Goal: Task Accomplishment & Management: Manage account settings

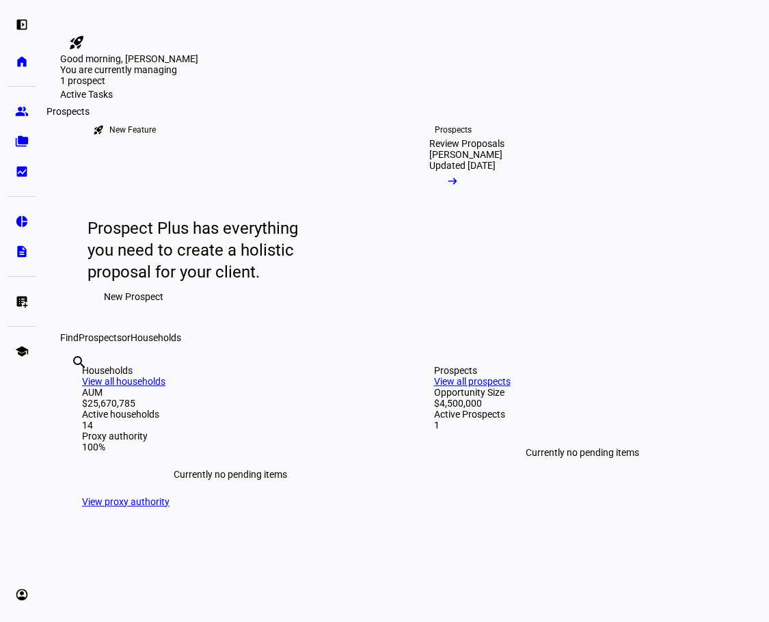
click at [23, 109] on eth-mat-symbol "group" at bounding box center [22, 112] width 14 height 14
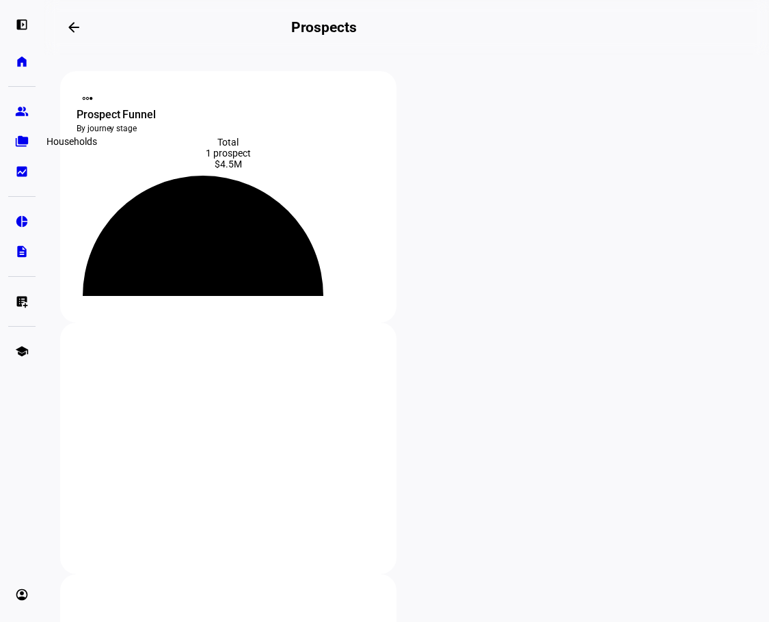
click at [28, 153] on link "folder_copy Households" at bounding box center [21, 141] width 27 height 27
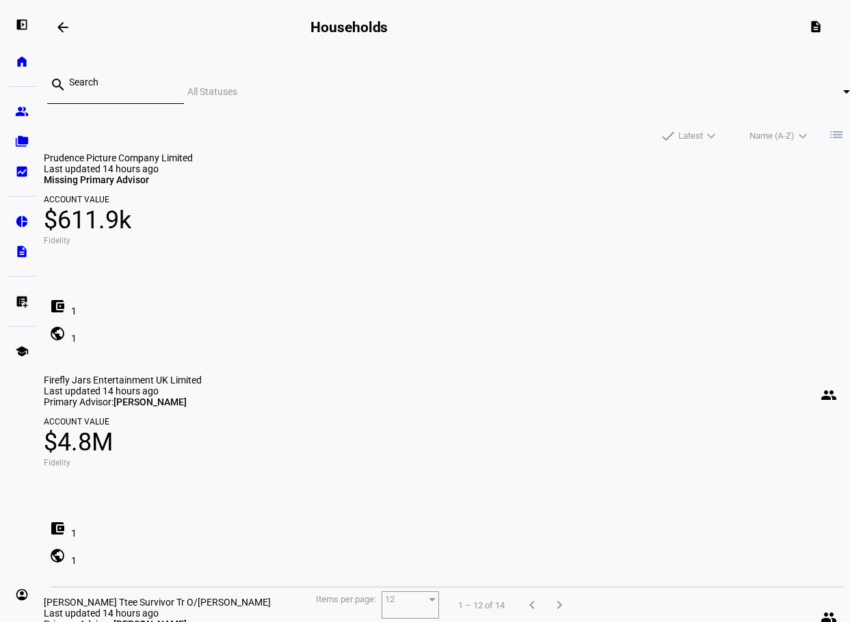
click at [138, 88] on input at bounding box center [121, 82] width 104 height 11
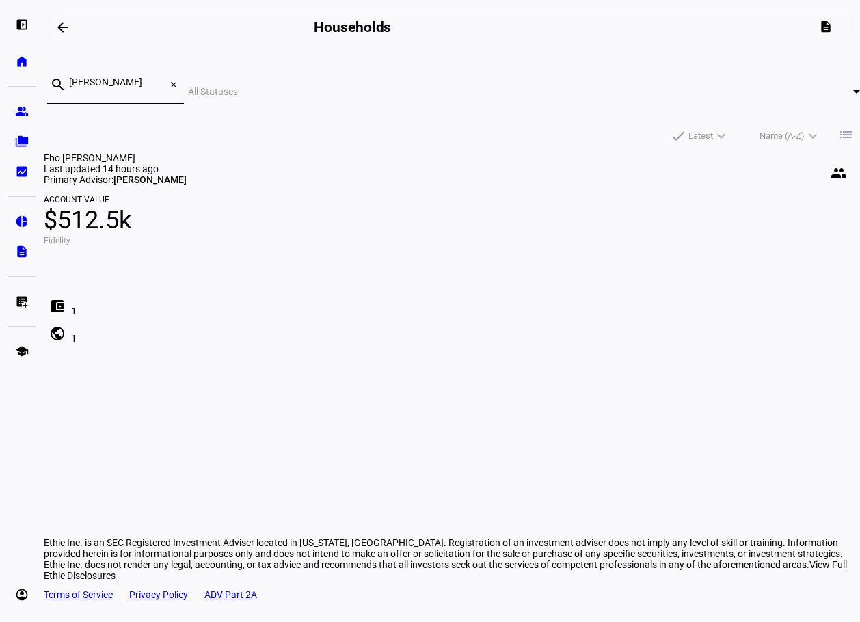
type input "[PERSON_NAME]"
click at [135, 157] on span "Fbo [PERSON_NAME]" at bounding box center [90, 158] width 92 height 11
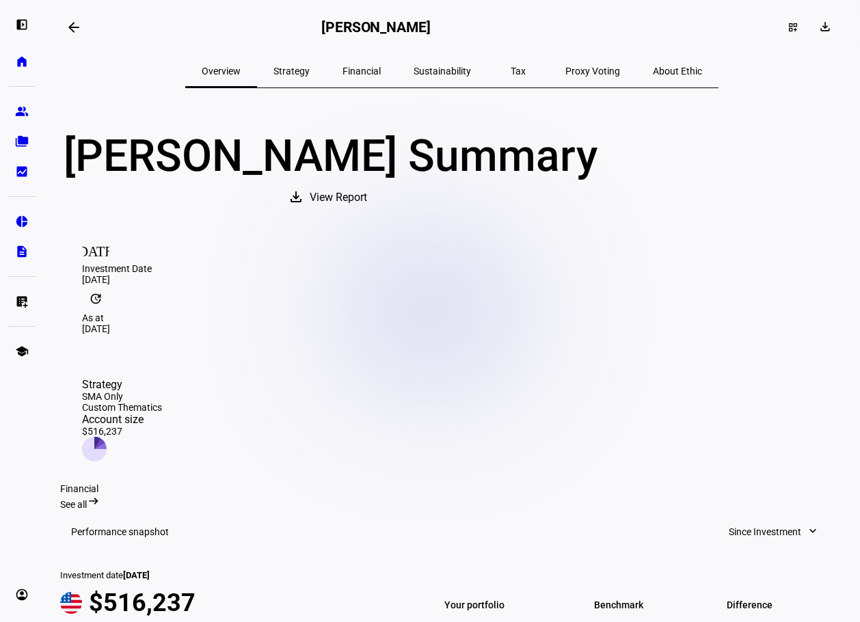
click at [352, 67] on div "Financial" at bounding box center [361, 71] width 71 height 33
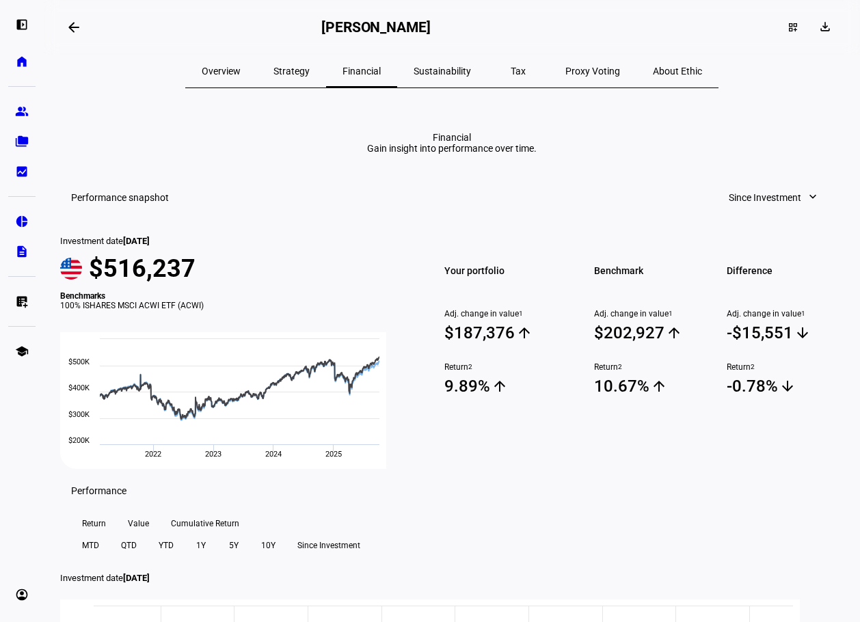
click at [326, 68] on div "Strategy" at bounding box center [291, 71] width 69 height 33
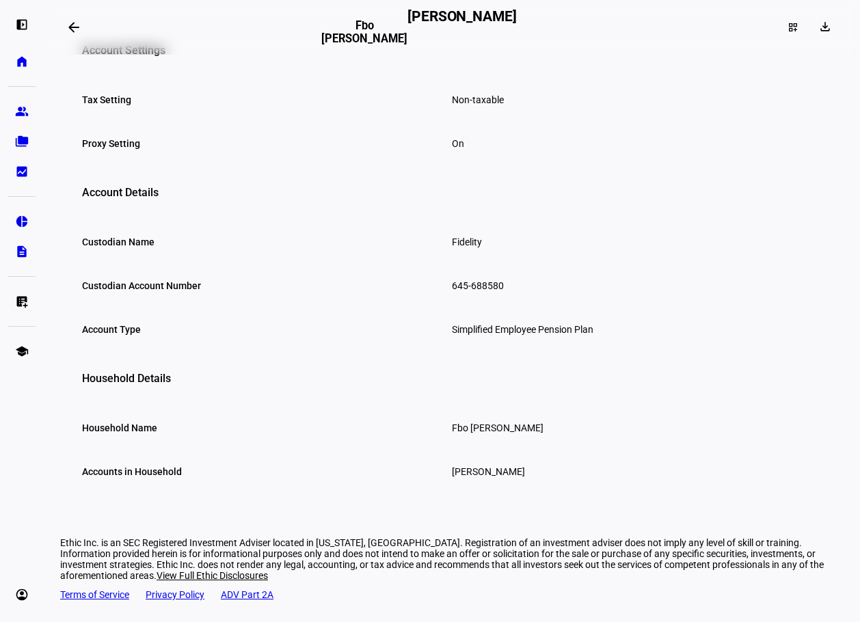
scroll to position [725, 0]
click at [23, 308] on eth-mat-symbol "list_alt_add" at bounding box center [22, 302] width 14 height 14
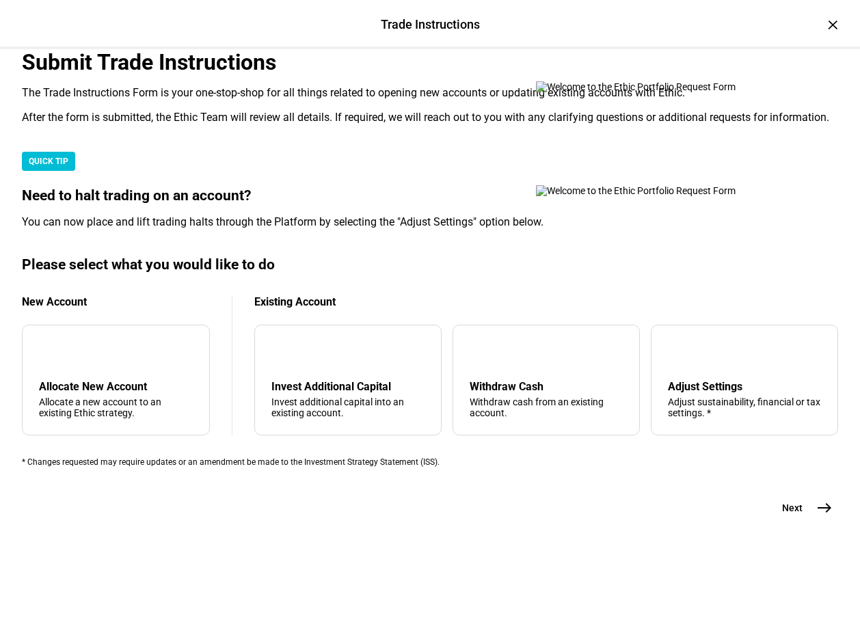
scroll to position [332, 0]
click at [697, 331] on div "tune Adjust Settings Adjust sustainability, financial or tax settings. *" at bounding box center [744, 380] width 187 height 111
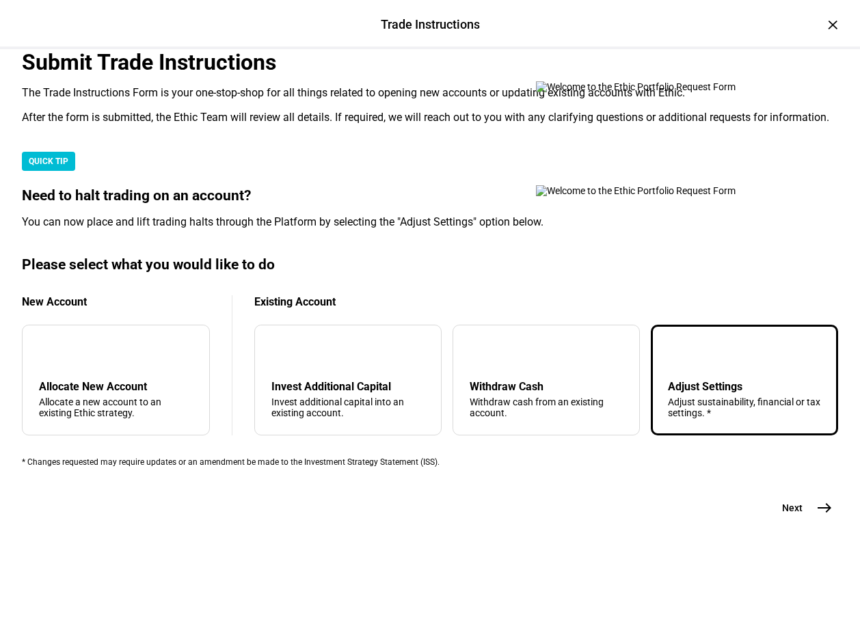
click at [769, 516] on mat-icon "east" at bounding box center [825, 508] width 16 height 16
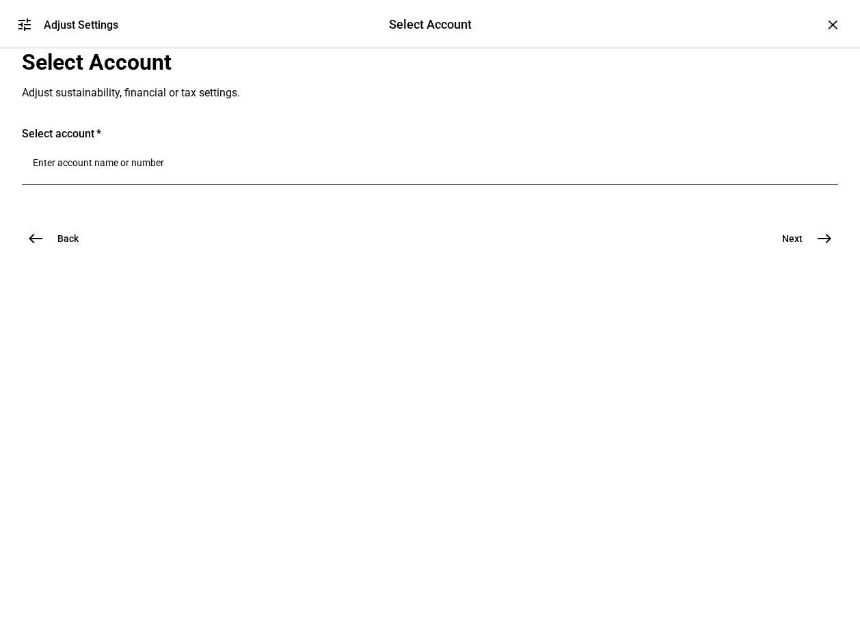
scroll to position [0, 0]
click at [246, 168] on input "Number" at bounding box center [430, 162] width 795 height 11
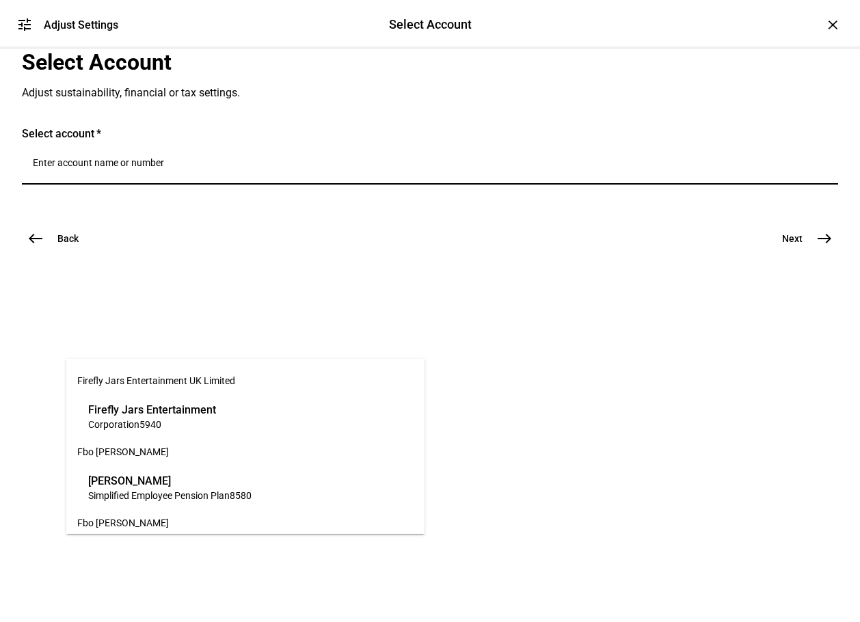
click at [265, 468] on mat-option "[PERSON_NAME] Simplified Employee Pension Plan 8580" at bounding box center [245, 487] width 358 height 38
click at [243, 168] on input "Number" at bounding box center [430, 162] width 795 height 11
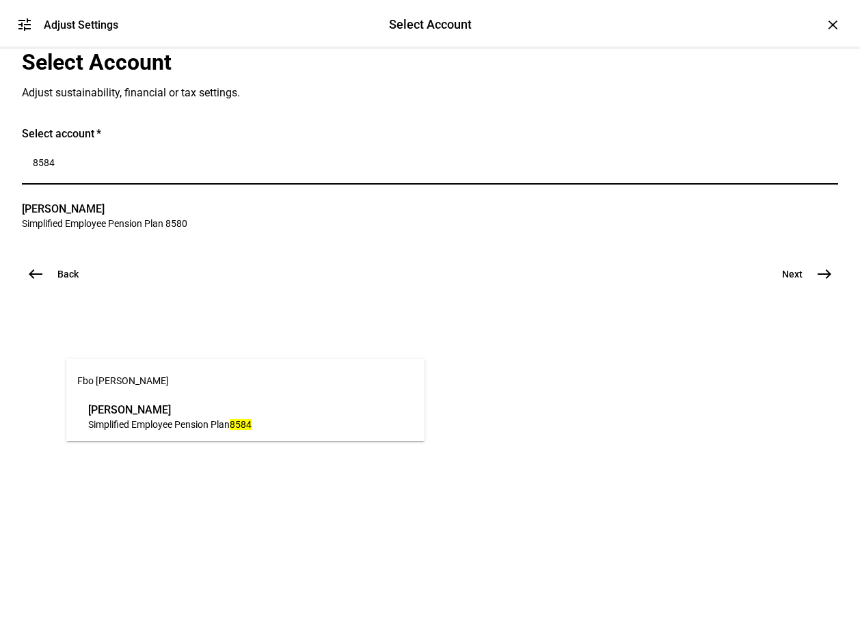
type input "8584"
click at [214, 417] on span "[PERSON_NAME]" at bounding box center [169, 410] width 163 height 16
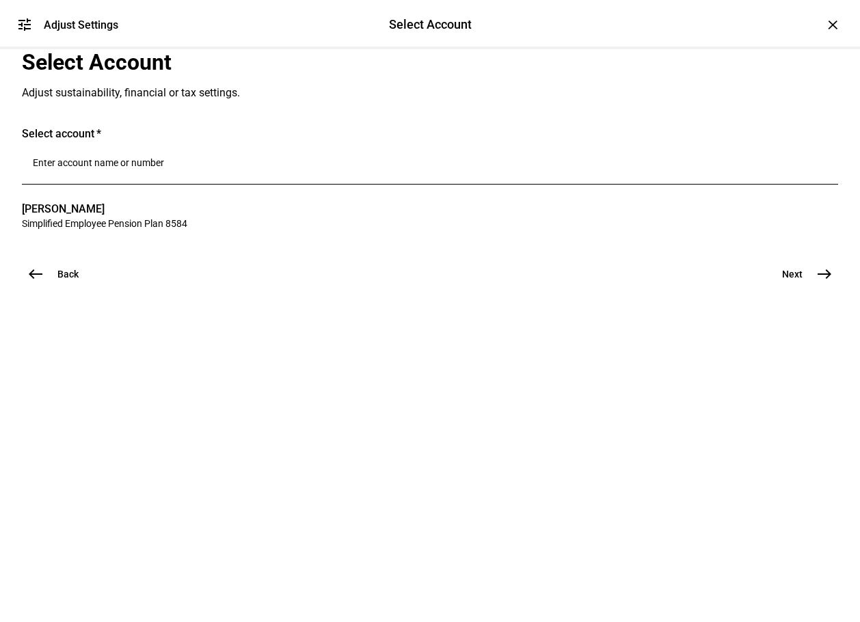
click at [769, 282] on mat-icon "east" at bounding box center [825, 274] width 16 height 16
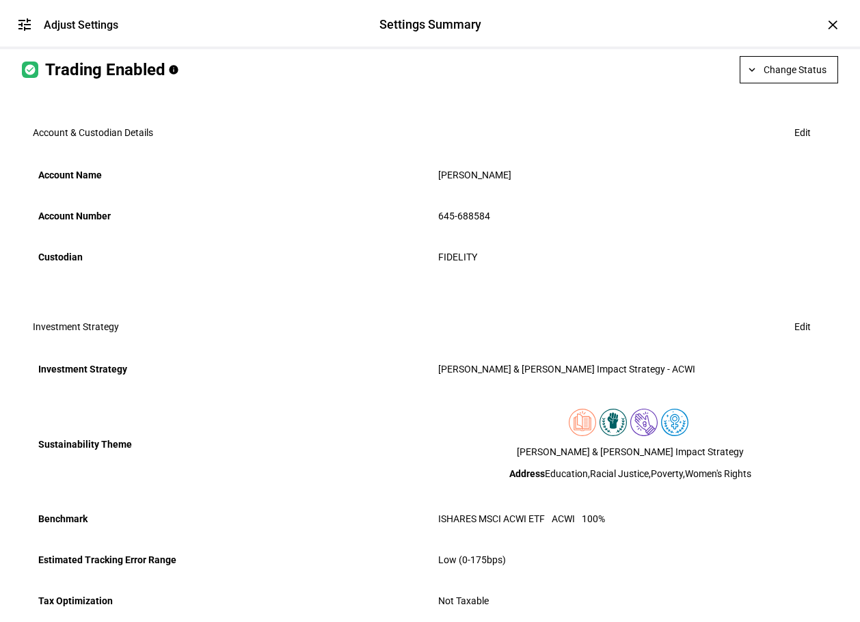
scroll to position [137, 0]
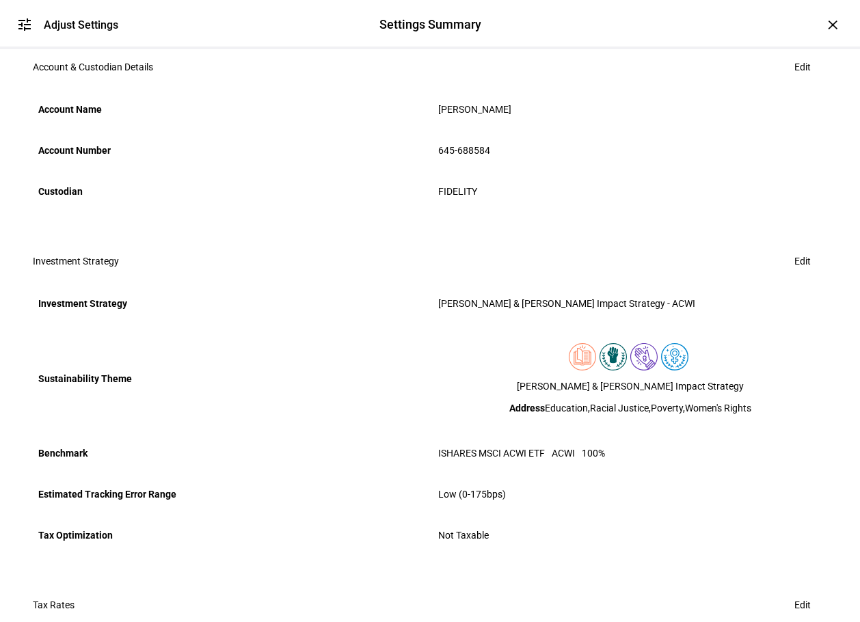
click at [752, 21] on span at bounding box center [789, 4] width 97 height 33
click at [768, 157] on button "Halt Trading" at bounding box center [790, 169] width 77 height 33
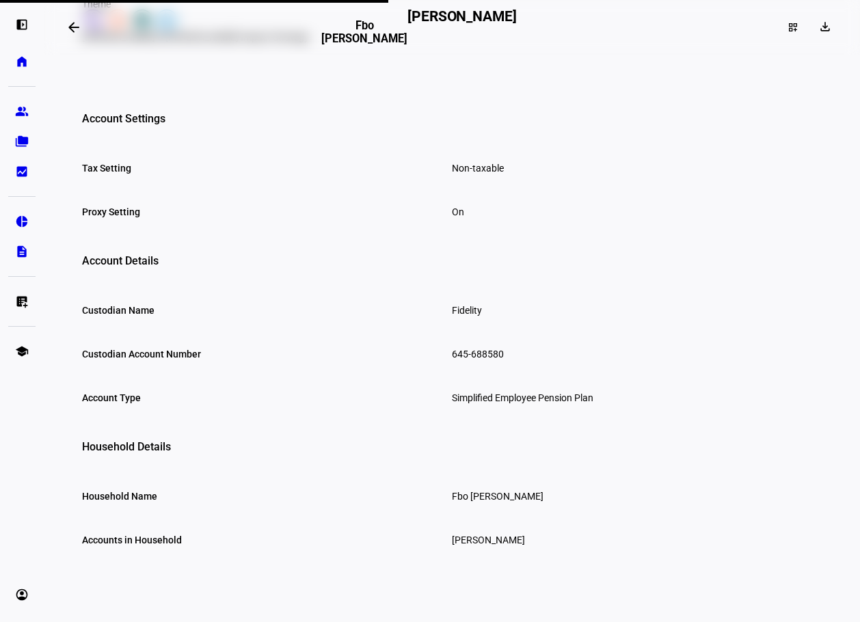
scroll to position [657, 0]
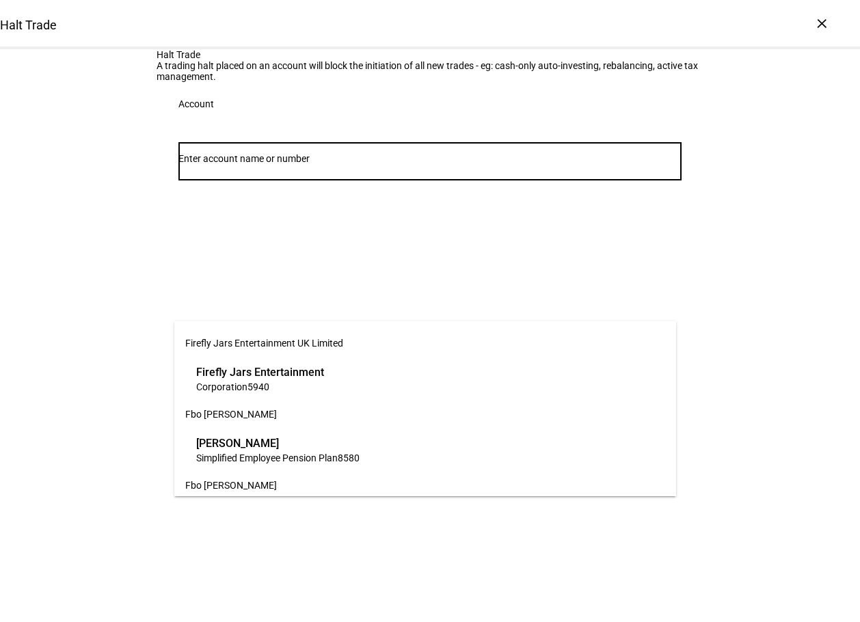
click at [353, 164] on input "Number" at bounding box center [430, 158] width 503 height 11
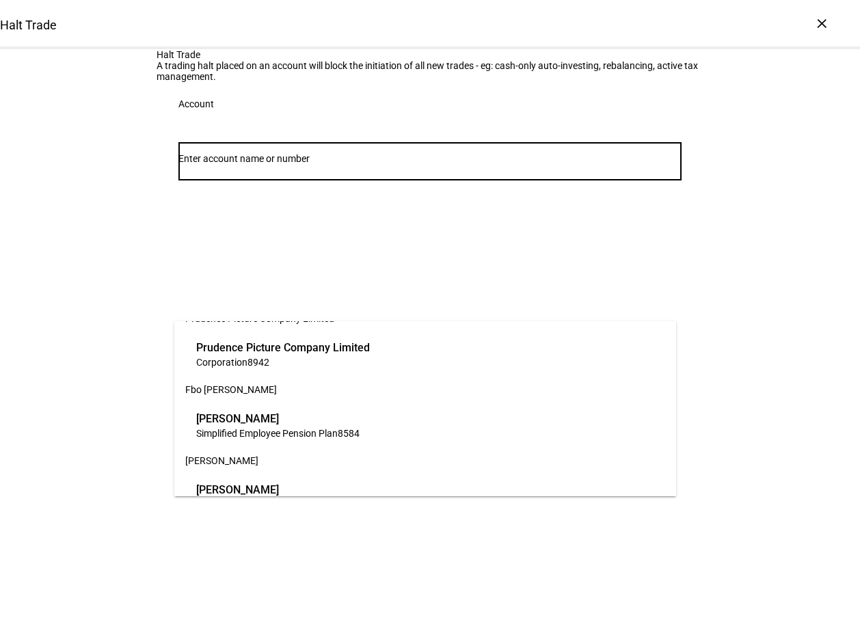
scroll to position [323, 0]
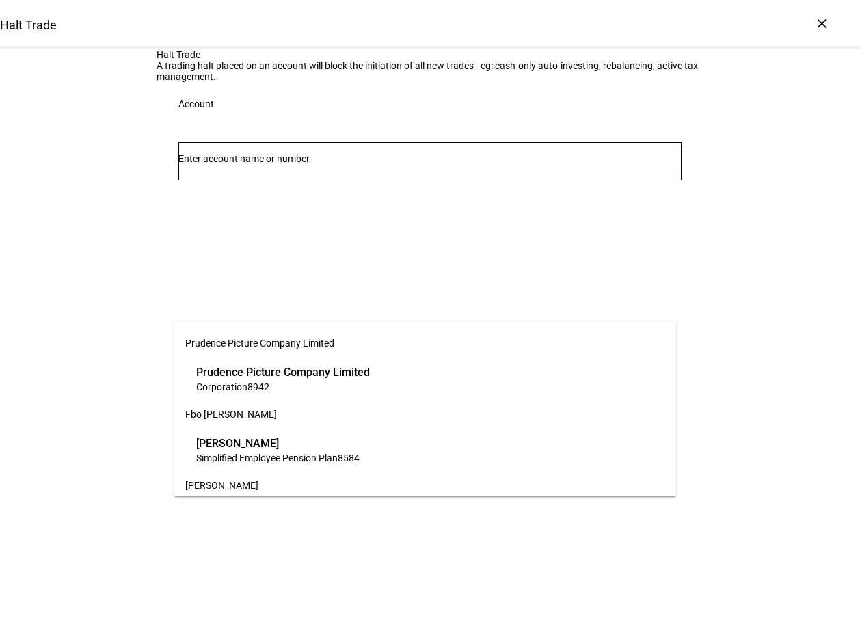
click at [360, 445] on span "[PERSON_NAME]" at bounding box center [277, 444] width 163 height 16
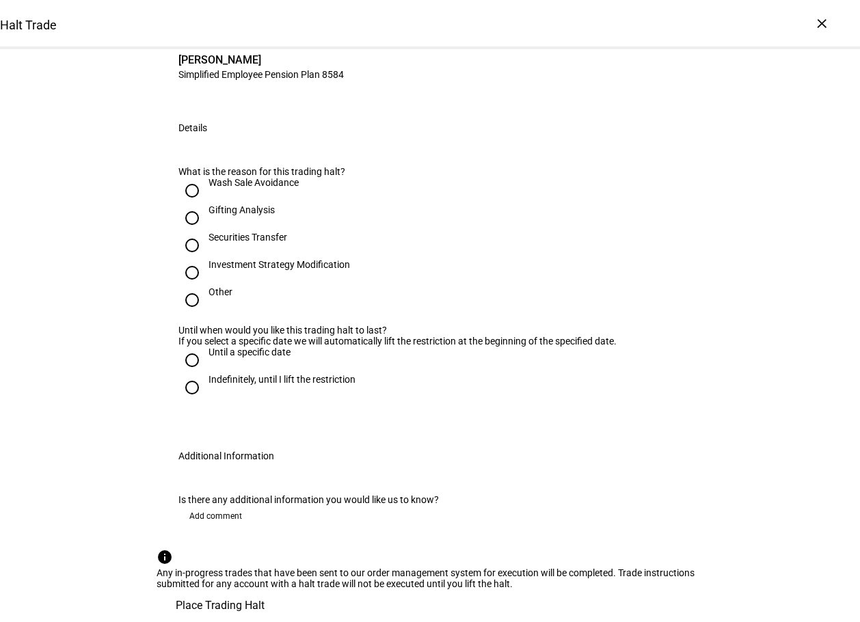
scroll to position [205, 0]
click at [185, 314] on input "Other" at bounding box center [192, 300] width 27 height 27
radio input "true"
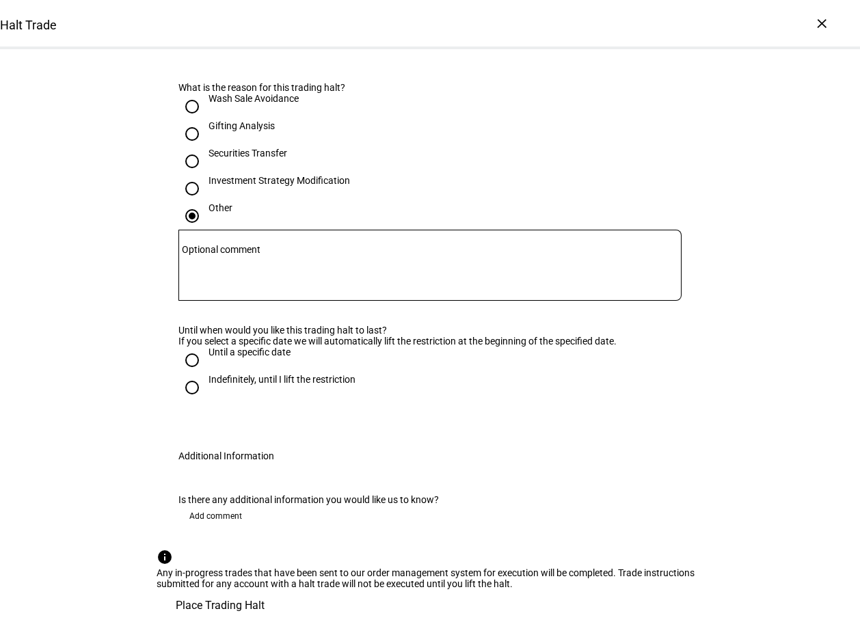
scroll to position [342, 0]
click at [274, 290] on textarea "Optional comment" at bounding box center [430, 265] width 503 height 49
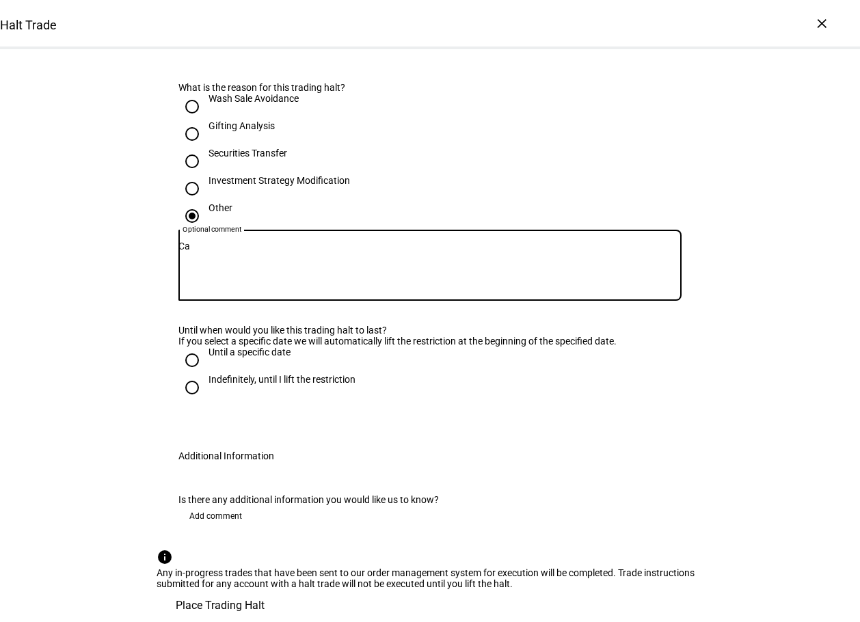
type textarea "C"
type textarea "Cash deposit and partial journal from account"
click at [304, 385] on div "Indefinitely, until I lift the restriction" at bounding box center [282, 379] width 147 height 11
click at [206, 401] on input "Indefinitely, until I lift the restriction" at bounding box center [192, 387] width 27 height 27
radio input "true"
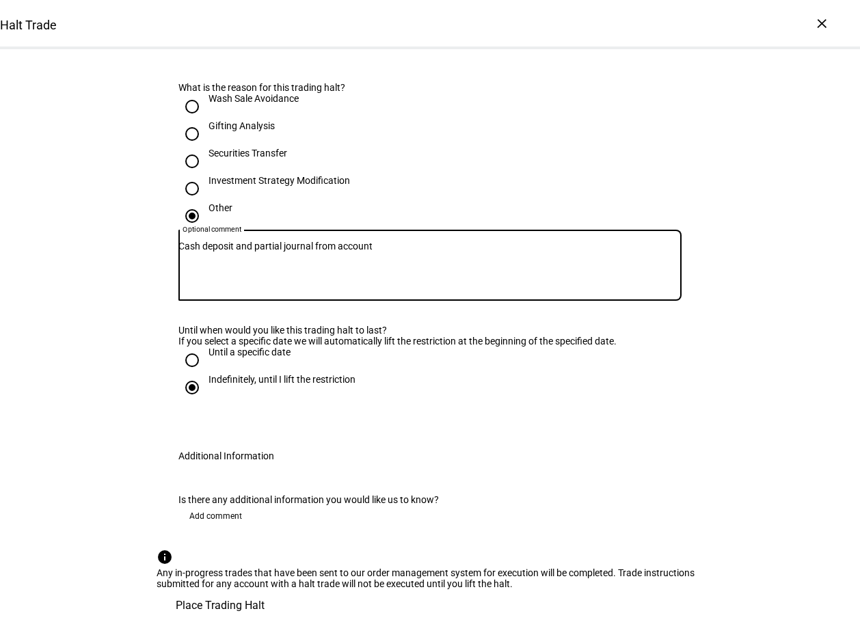
click at [402, 290] on textarea "Cash deposit and partial journal from account" at bounding box center [430, 265] width 503 height 49
click at [380, 290] on textarea "Cash deposit and partial journal from account" at bounding box center [430, 265] width 503 height 49
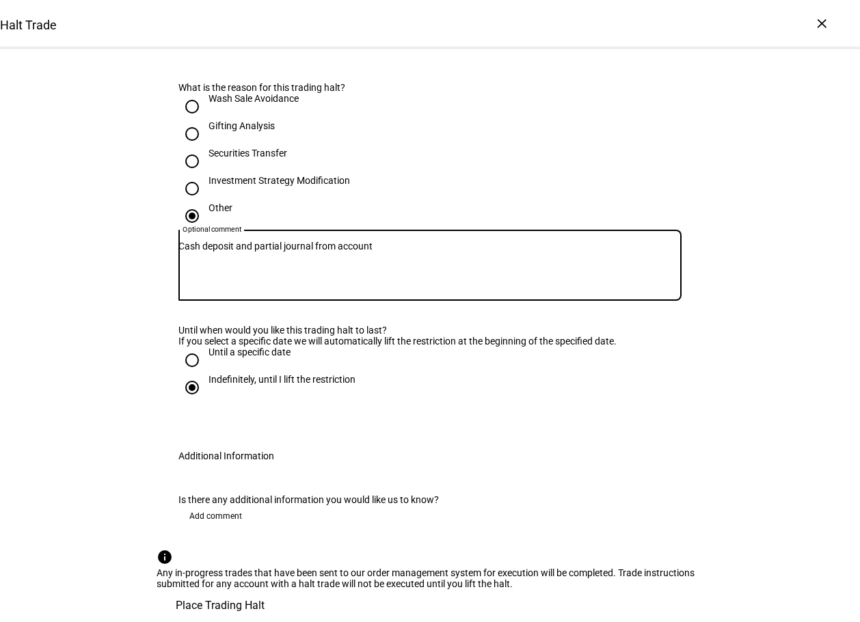
click at [265, 590] on span "Place Trading Halt" at bounding box center [220, 606] width 89 height 33
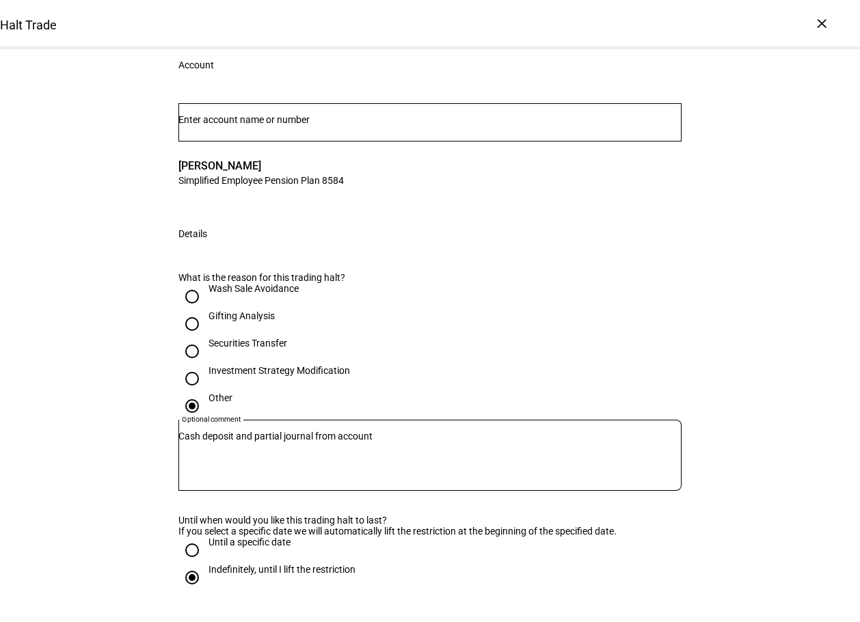
scroll to position [0, 0]
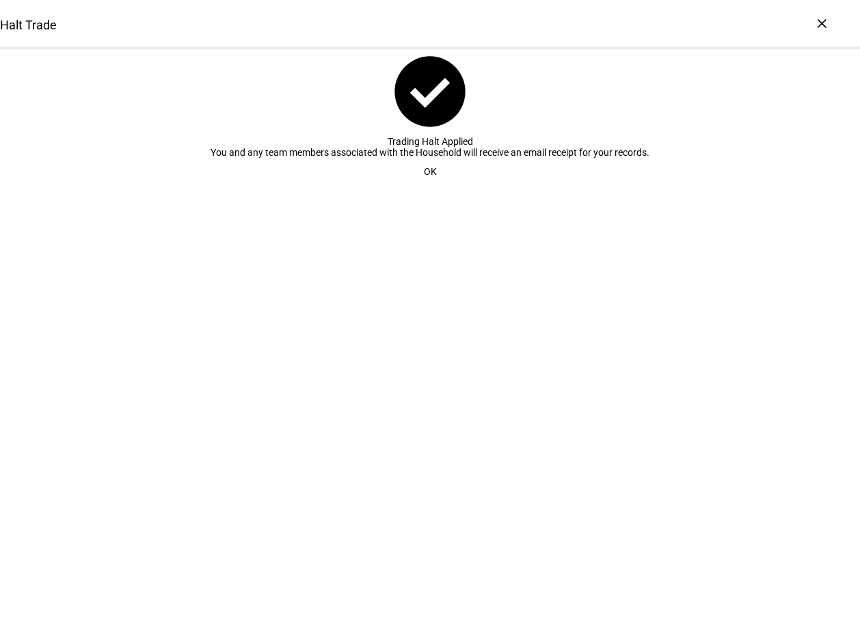
click at [443, 185] on span at bounding box center [431, 171] width 46 height 27
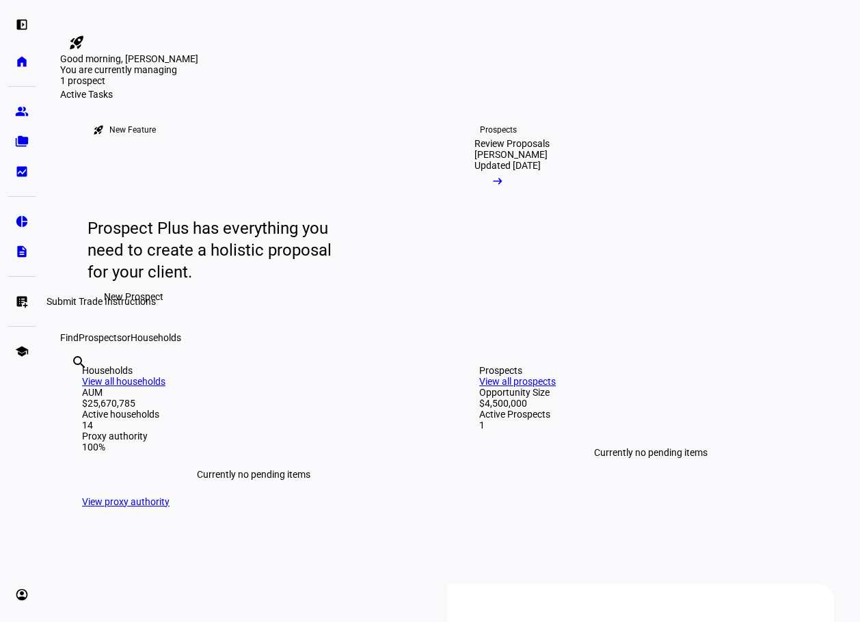
click at [23, 300] on eth-mat-symbol "list_alt_add" at bounding box center [22, 302] width 14 height 14
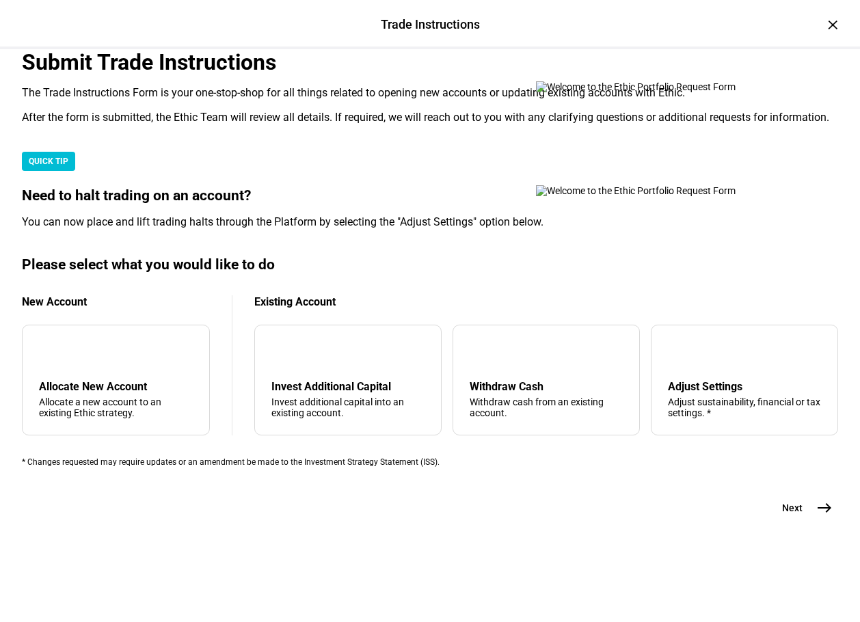
scroll to position [274, 0]
click at [706, 419] on div "Adjust sustainability, financial or tax settings. *" at bounding box center [744, 408] width 153 height 22
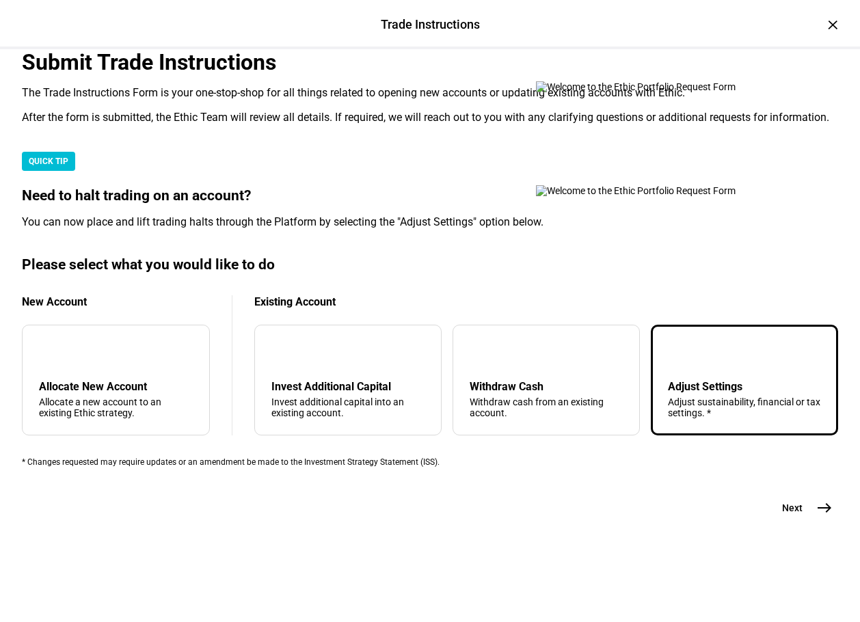
click at [769, 522] on span "east" at bounding box center [824, 507] width 27 height 27
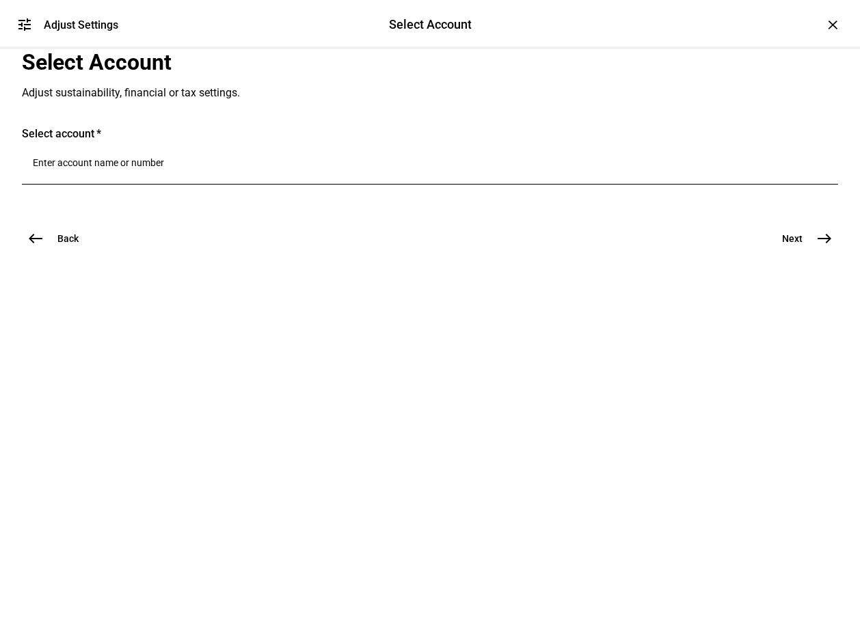
click at [235, 185] on div at bounding box center [430, 165] width 795 height 38
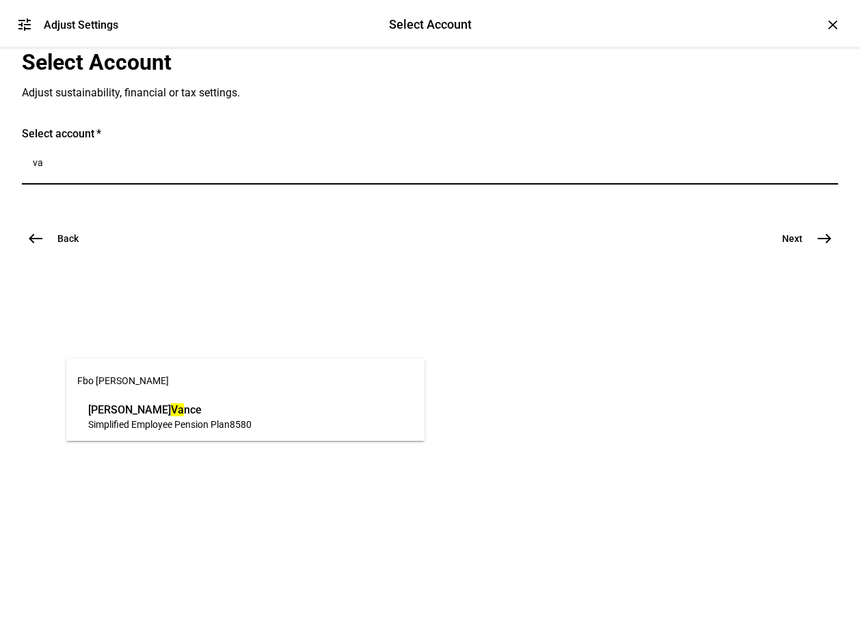
type input "va"
click at [240, 424] on span "8580" at bounding box center [241, 424] width 22 height 11
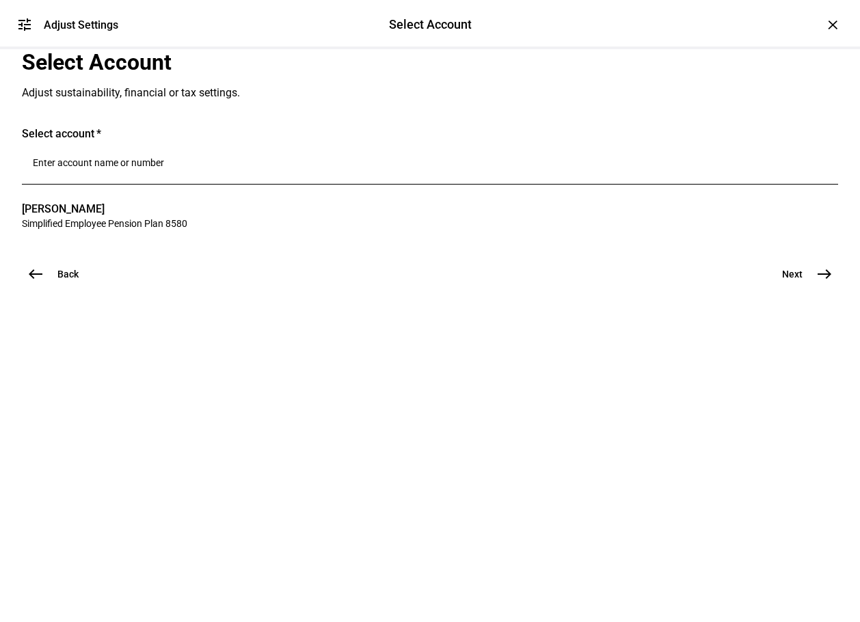
click at [769, 282] on mat-icon "east" at bounding box center [825, 274] width 16 height 16
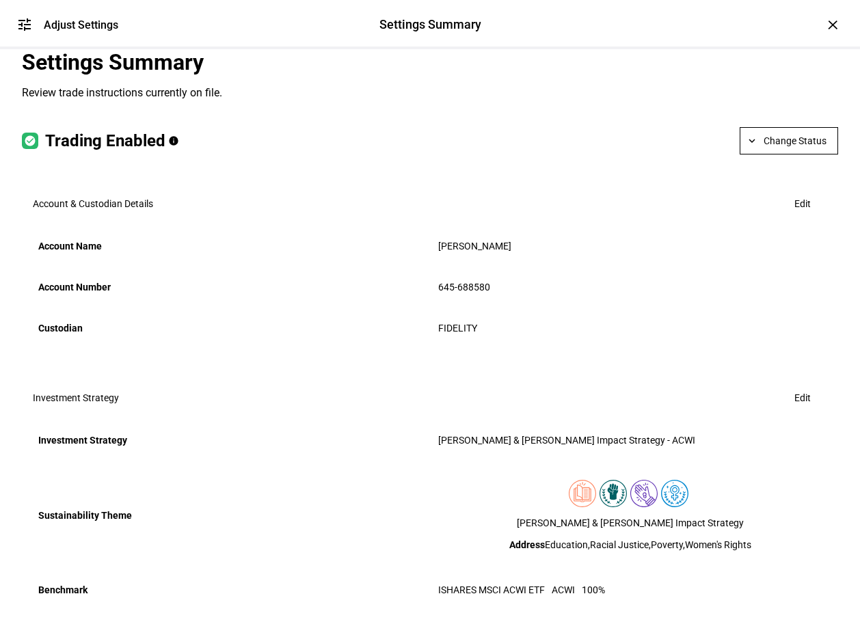
click at [764, 155] on span "Change Status" at bounding box center [795, 140] width 63 height 27
click at [763, 302] on span "Halt Trading" at bounding box center [790, 306] width 60 height 11
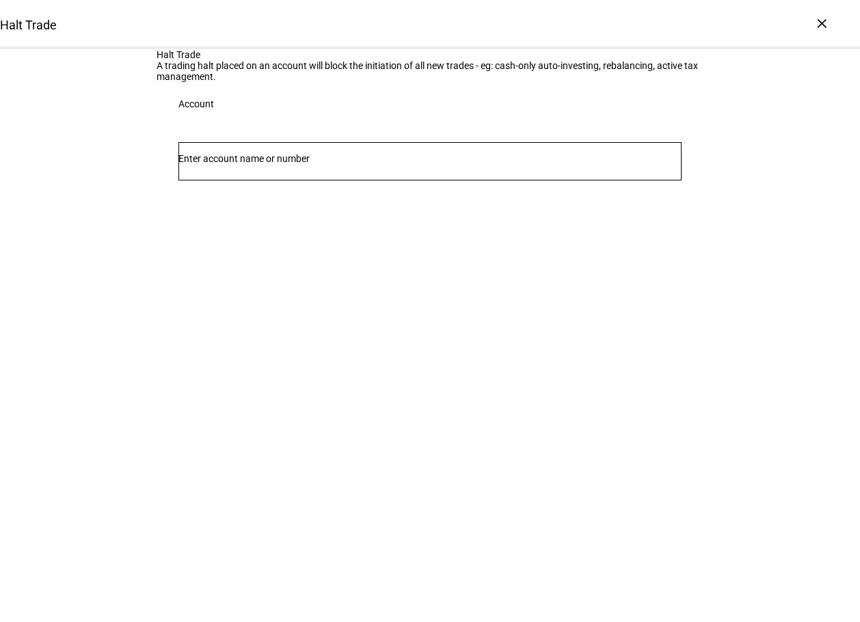
click at [367, 164] on input "Number" at bounding box center [430, 158] width 503 height 11
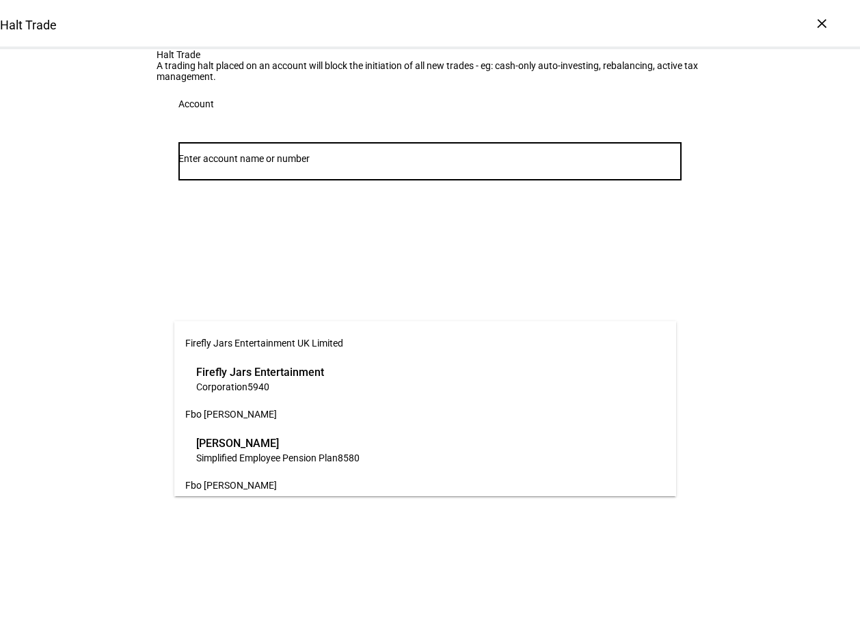
click at [354, 447] on span "[PERSON_NAME]" at bounding box center [277, 444] width 163 height 16
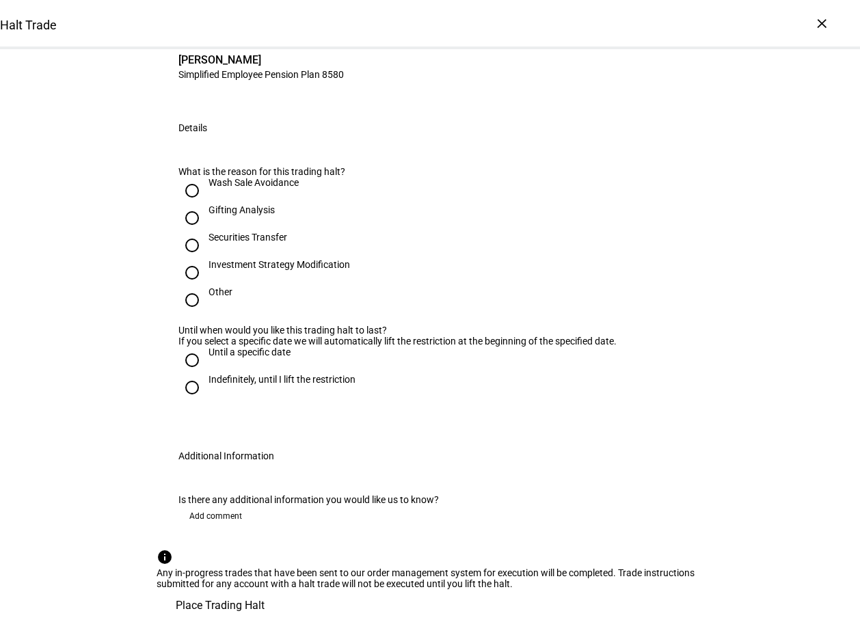
scroll to position [274, 0]
click at [189, 314] on input "Other" at bounding box center [192, 300] width 27 height 27
radio input "true"
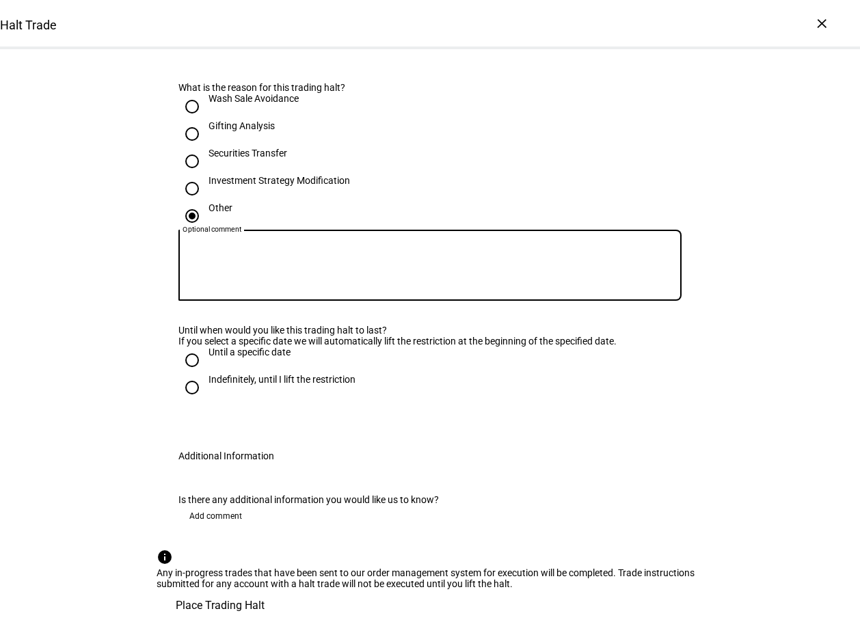
click at [242, 290] on textarea "Optional comment" at bounding box center [430, 265] width 503 height 49
paste textarea "Cash deposit and partial journal from account"
type textarea "Cash deposit and partial journal from account"
click at [265, 590] on span "Place Trading Halt" at bounding box center [220, 606] width 89 height 33
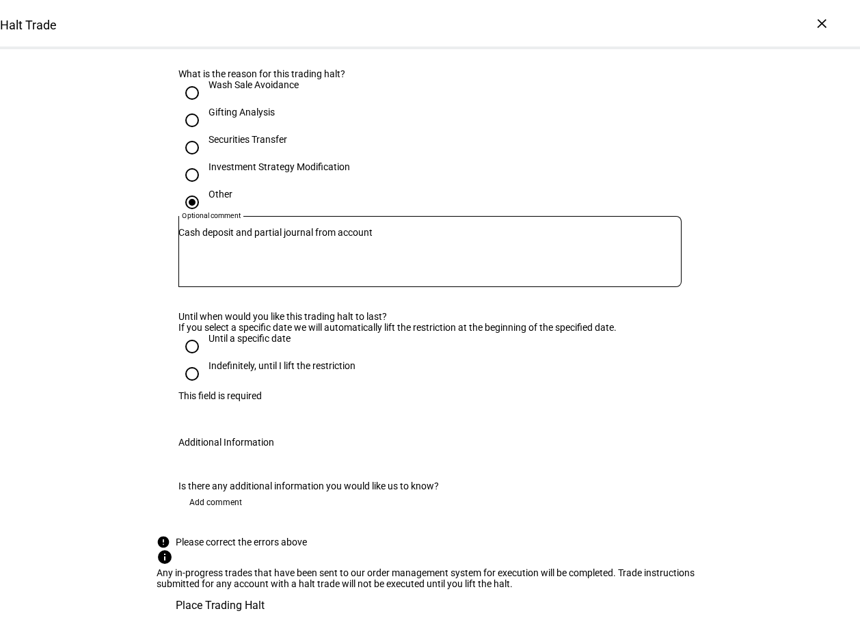
scroll to position [492, 0]
click at [181, 360] on input "Indefinitely, until I lift the restriction" at bounding box center [192, 373] width 27 height 27
radio input "true"
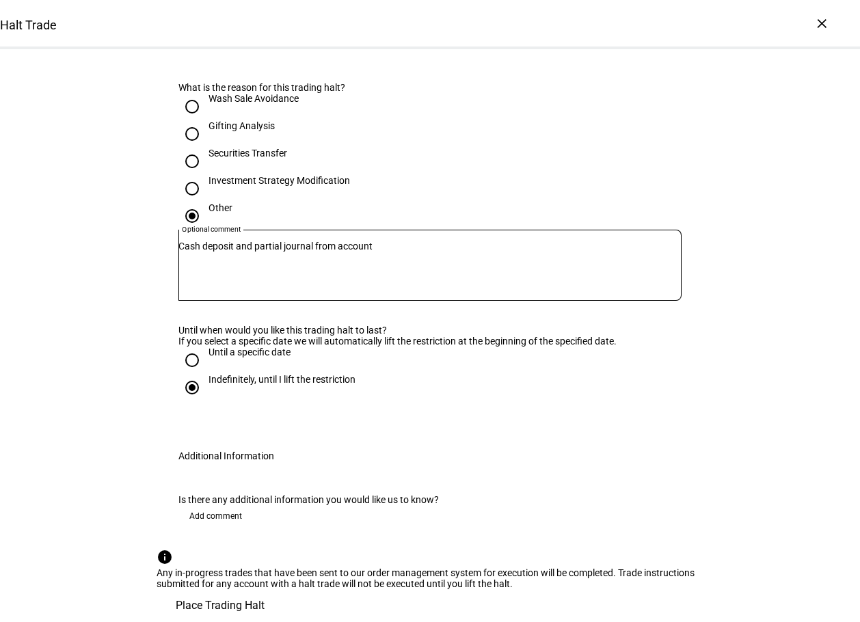
scroll to position [560, 0]
click at [265, 590] on span "Place Trading Halt" at bounding box center [220, 606] width 89 height 33
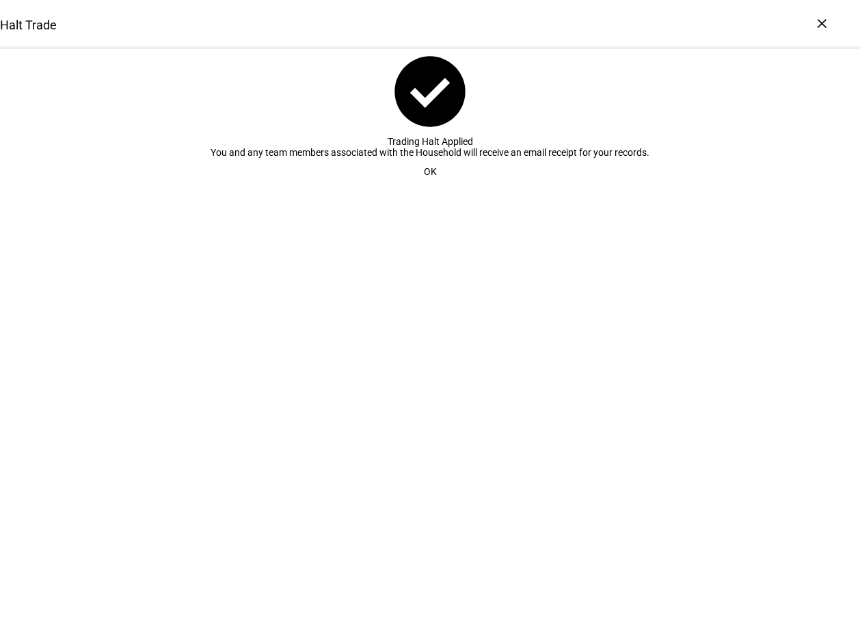
scroll to position [0, 0]
